Goal: Find contact information: Find contact information

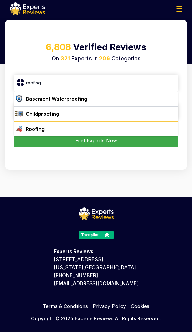
click at [46, 127] on div "Roofing" at bounding box center [99, 128] width 153 height 7
type input "Roofing"
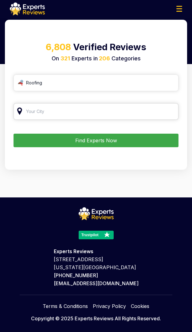
click at [42, 109] on input "search" at bounding box center [96, 111] width 165 height 17
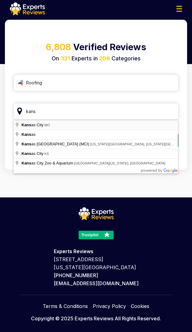
type input "[US_STATE][GEOGRAPHIC_DATA], [GEOGRAPHIC_DATA]"
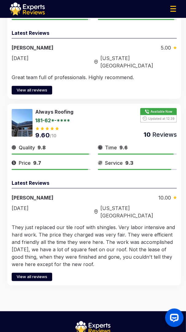
scroll to position [3013, 0]
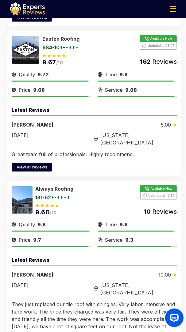
click at [71, 195] on link "181-62*-****" at bounding box center [88, 197] width 104 height 5
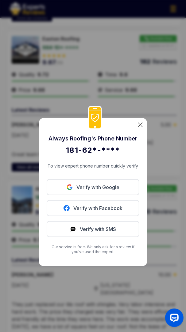
click at [143, 125] on div "Always Roofing 's Phone Number 181-62*-**** To view expert phone number quickly…" at bounding box center [93, 192] width 108 height 148
click at [139, 123] on img at bounding box center [140, 124] width 5 height 5
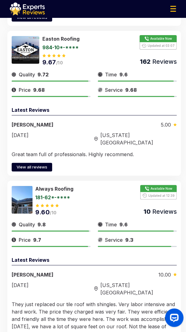
click at [135, 230] on div at bounding box center [136, 230] width 76 height 1
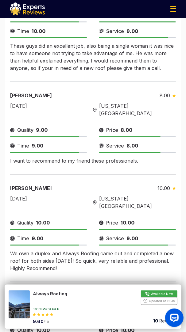
scroll to position [1410, 0]
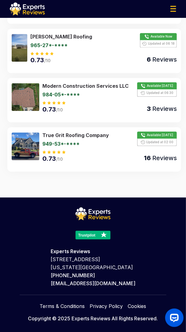
scroll to position [376, 0]
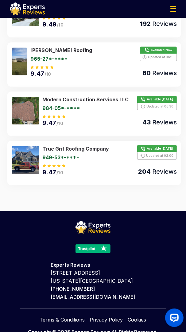
click at [84, 162] on div "9.47 /10 204 Reviews" at bounding box center [109, 168] width 135 height 12
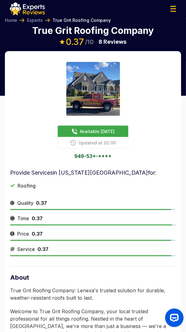
click at [76, 133] on img at bounding box center [75, 131] width 6 height 6
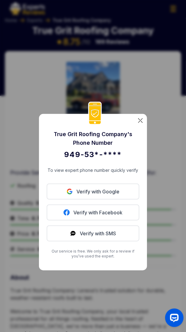
click at [142, 118] on div "True Grit Roofing Company 's Phone Number 949-53*-**** To view expert phone num…" at bounding box center [93, 192] width 108 height 157
click at [140, 121] on img at bounding box center [140, 120] width 5 height 5
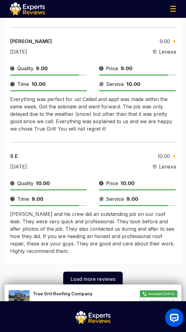
scroll to position [1358, 0]
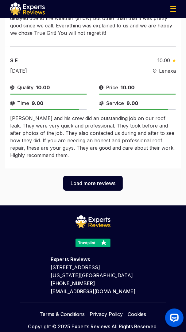
click at [100, 248] on div "Experts Reviews [STREET_ADDRESS][US_STATE] 877-395-6615 [EMAIL_ADDRESS][DOMAIN_…" at bounding box center [93, 271] width 85 height 47
click at [101, 238] on rect at bounding box center [93, 242] width 37 height 9
